Goal: Task Accomplishment & Management: Manage account settings

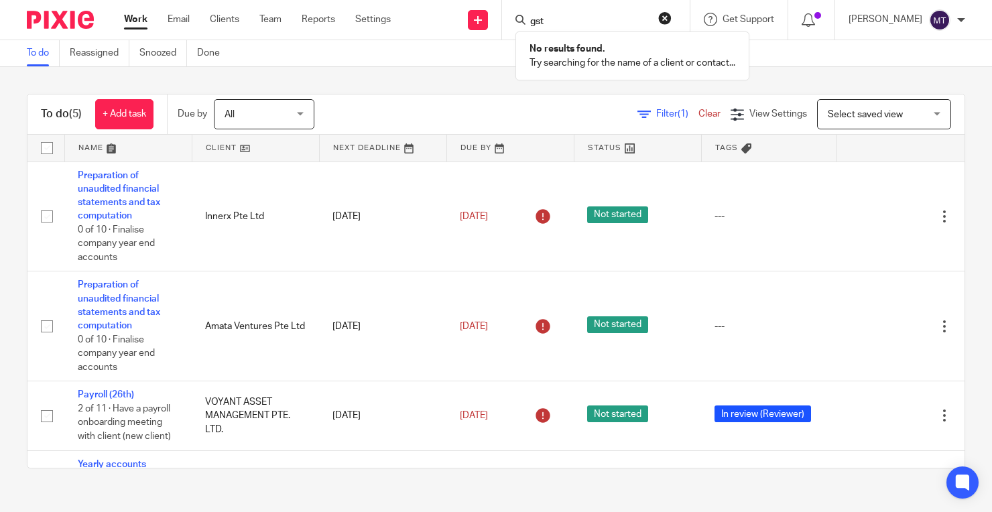
type input "gst"
click button "submit" at bounding box center [0, 0] width 0 height 0
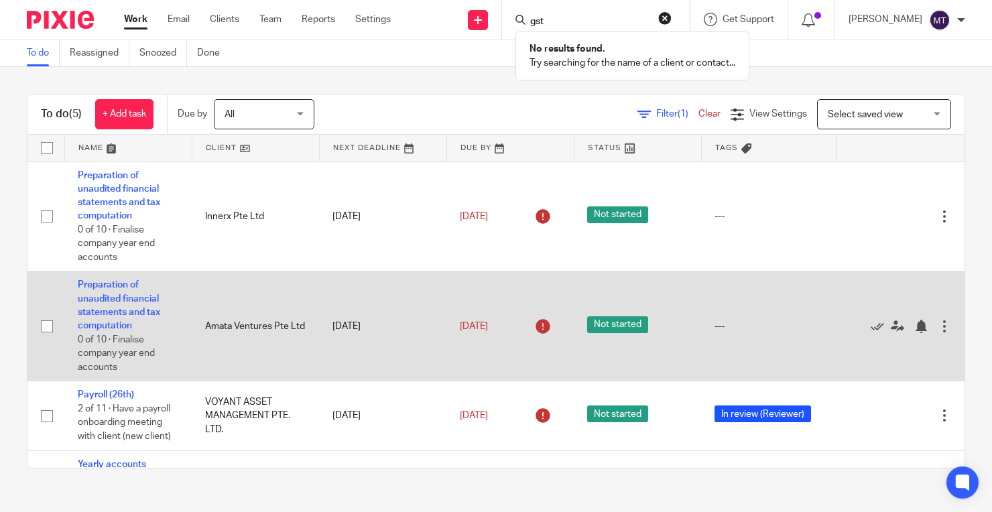
scroll to position [101, 0]
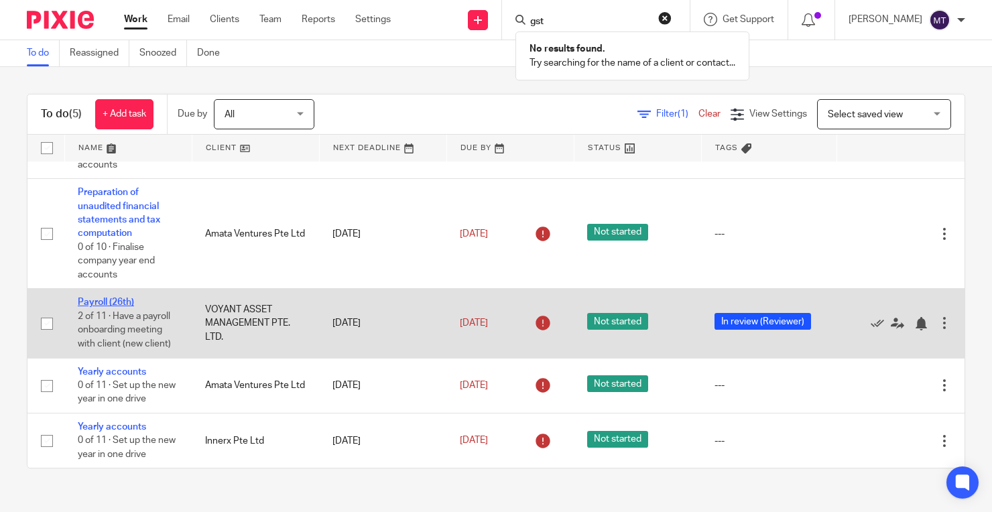
click at [123, 298] on link "Payroll (26th)" at bounding box center [106, 302] width 56 height 9
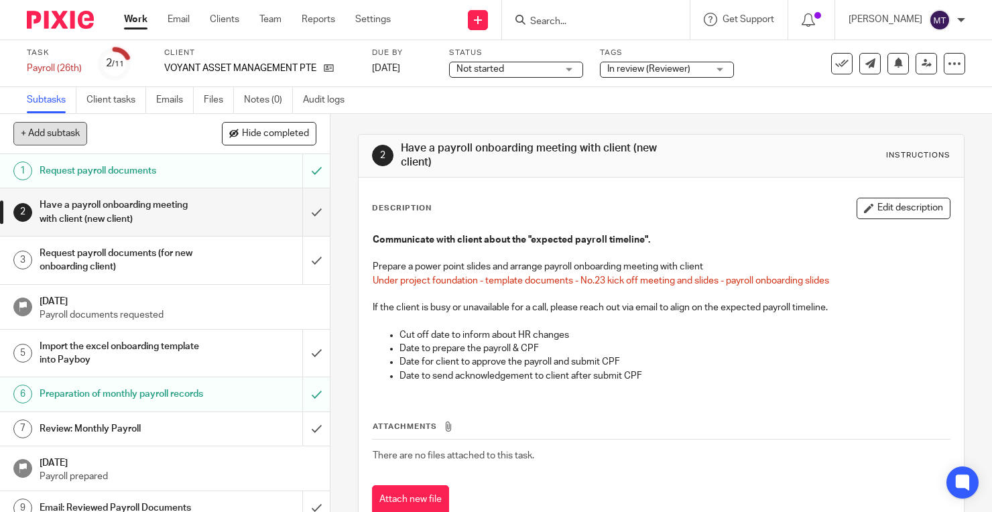
click at [64, 135] on button "+ Add subtask" at bounding box center [50, 133] width 74 height 23
type input "A"
type input "MT: Approved for sending to client on 24 Sept 2025"
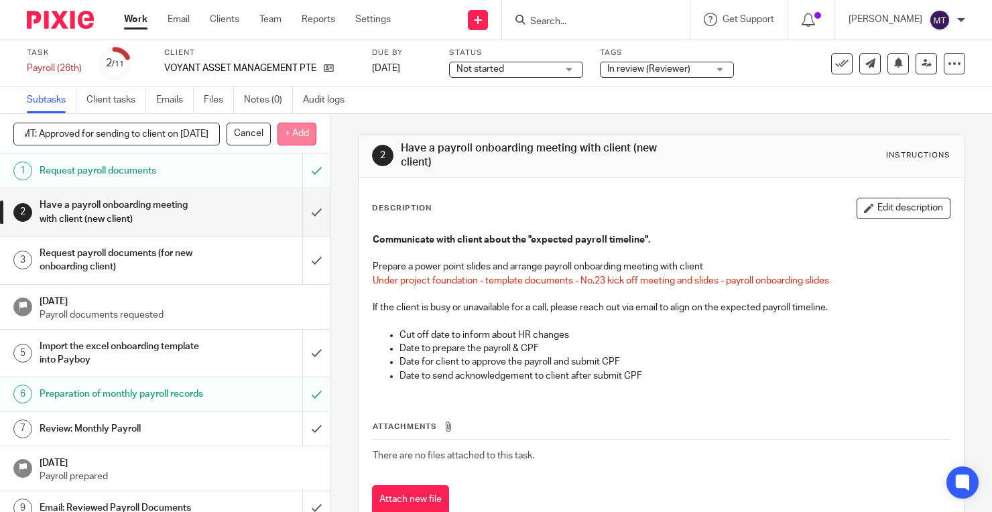
scroll to position [0, 0]
click at [297, 136] on p "+ Add" at bounding box center [296, 134] width 39 height 23
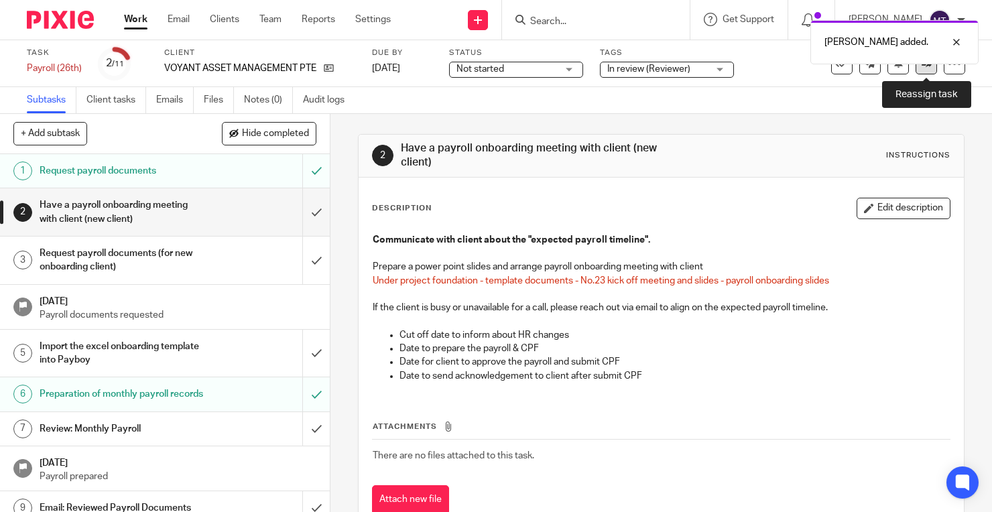
click at [928, 68] on link at bounding box center [926, 63] width 21 height 21
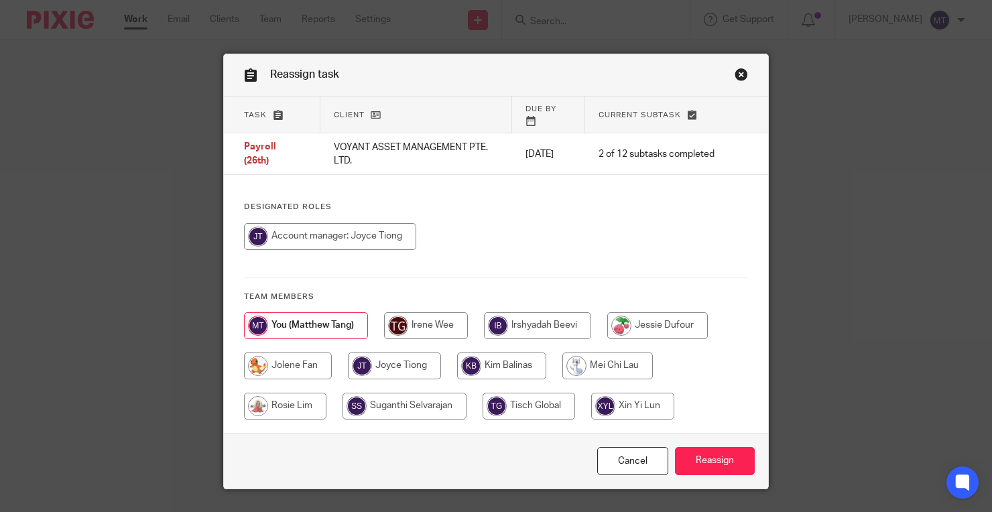
click at [368, 236] on input "radio" at bounding box center [330, 236] width 172 height 27
radio input "true"
click at [695, 447] on input "Reassign" at bounding box center [715, 461] width 80 height 29
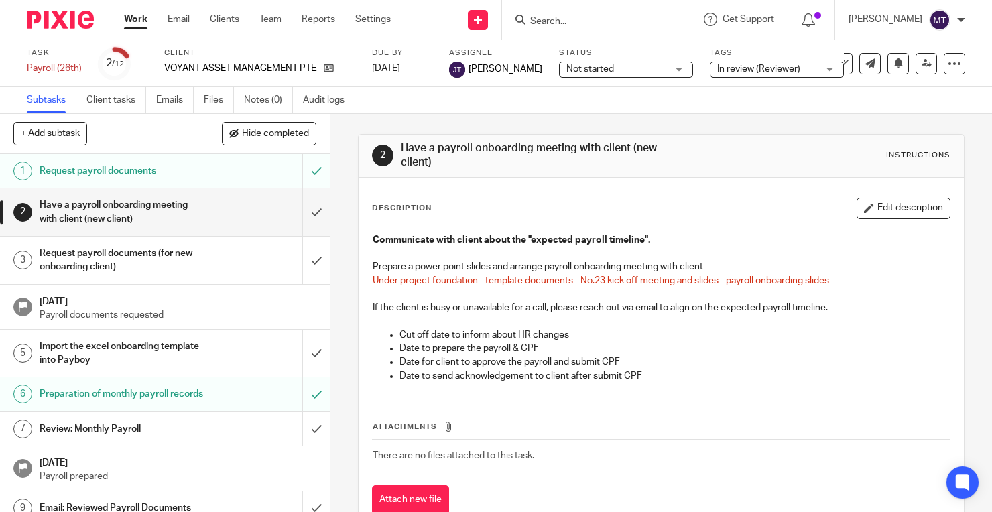
click at [91, 21] on img at bounding box center [60, 20] width 67 height 18
